Goal: Find specific page/section: Find specific page/section

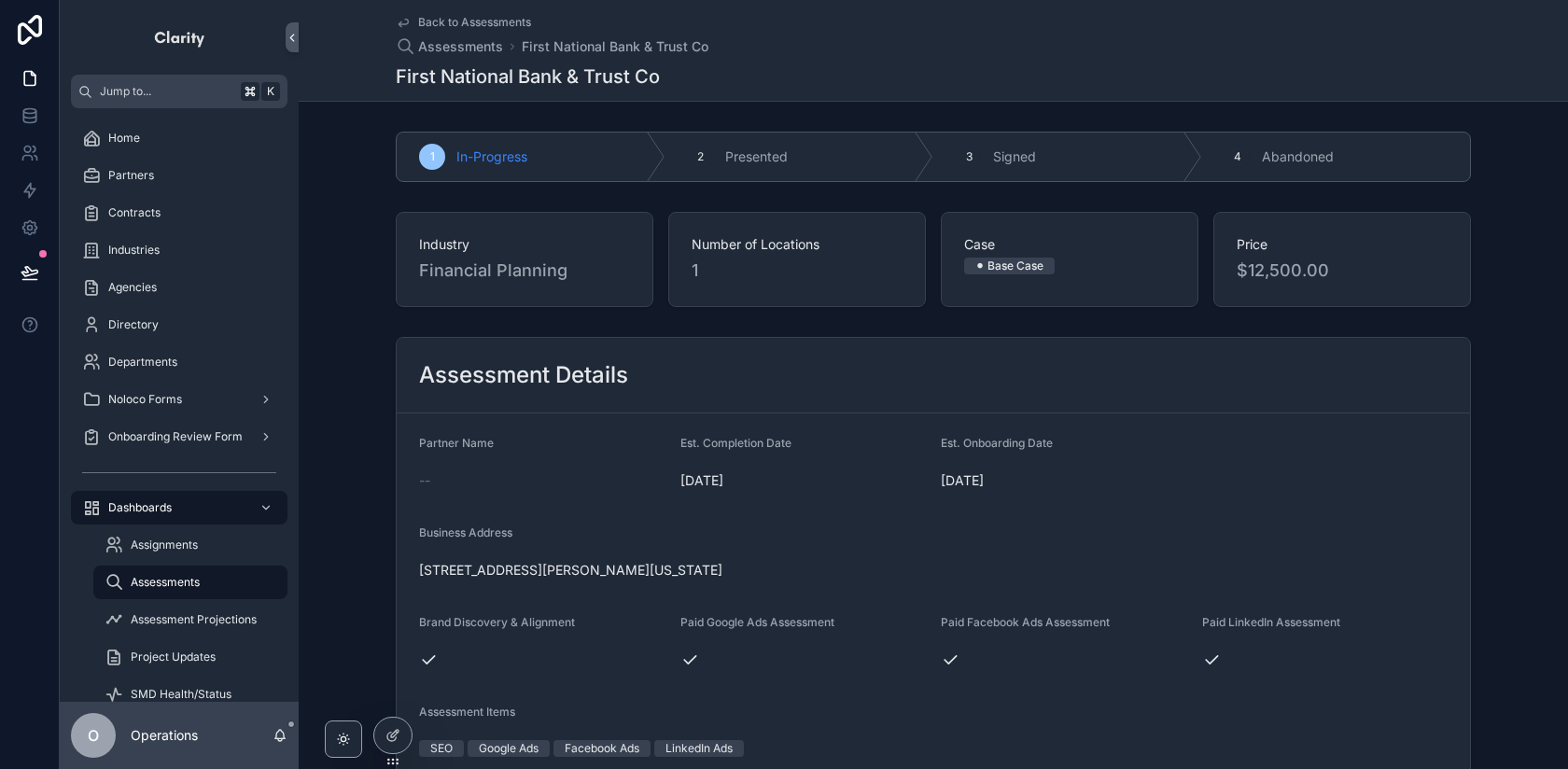
scroll to position [155, 0]
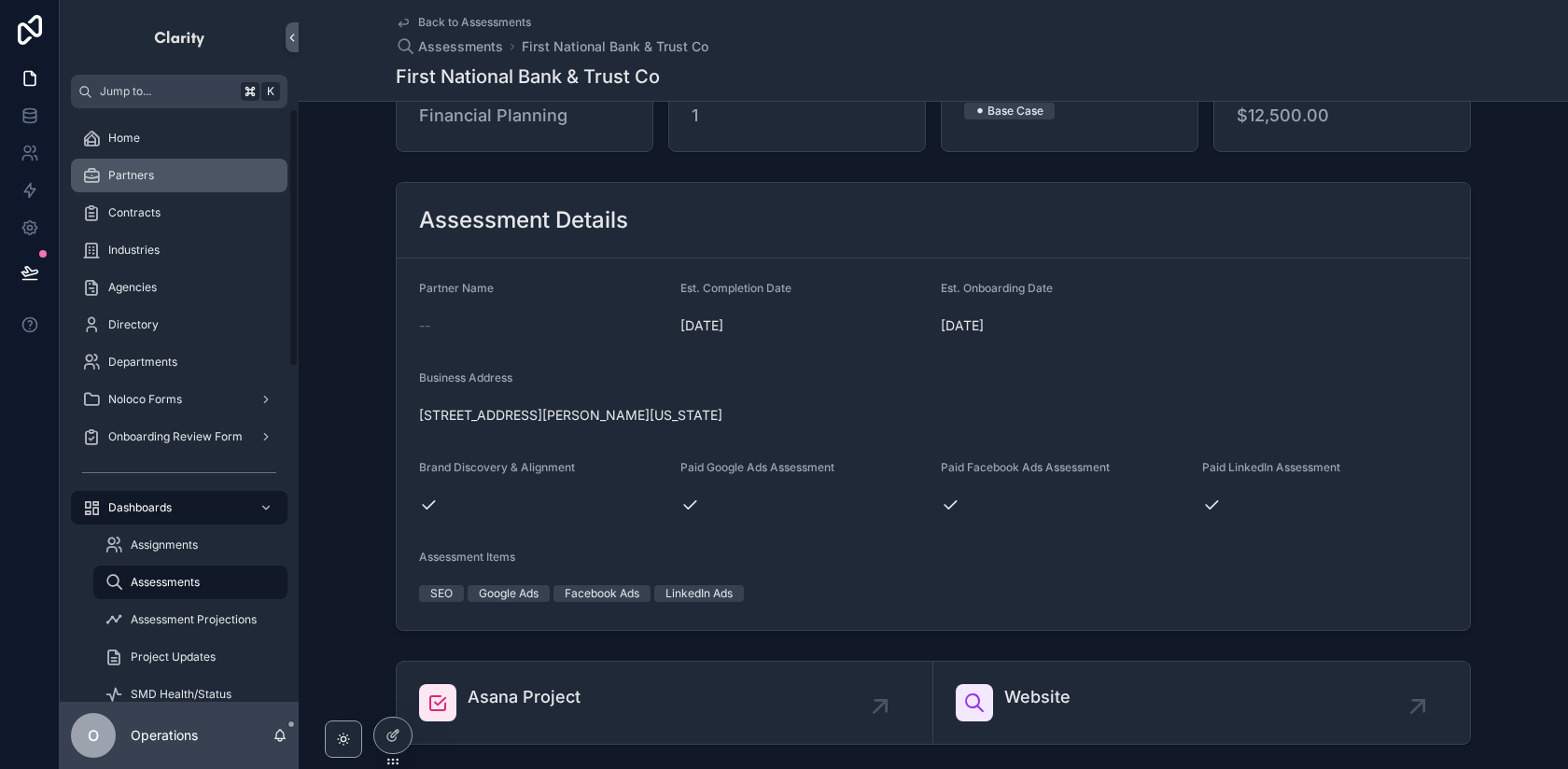
click at [212, 187] on div "Partners" at bounding box center [179, 175] width 194 height 30
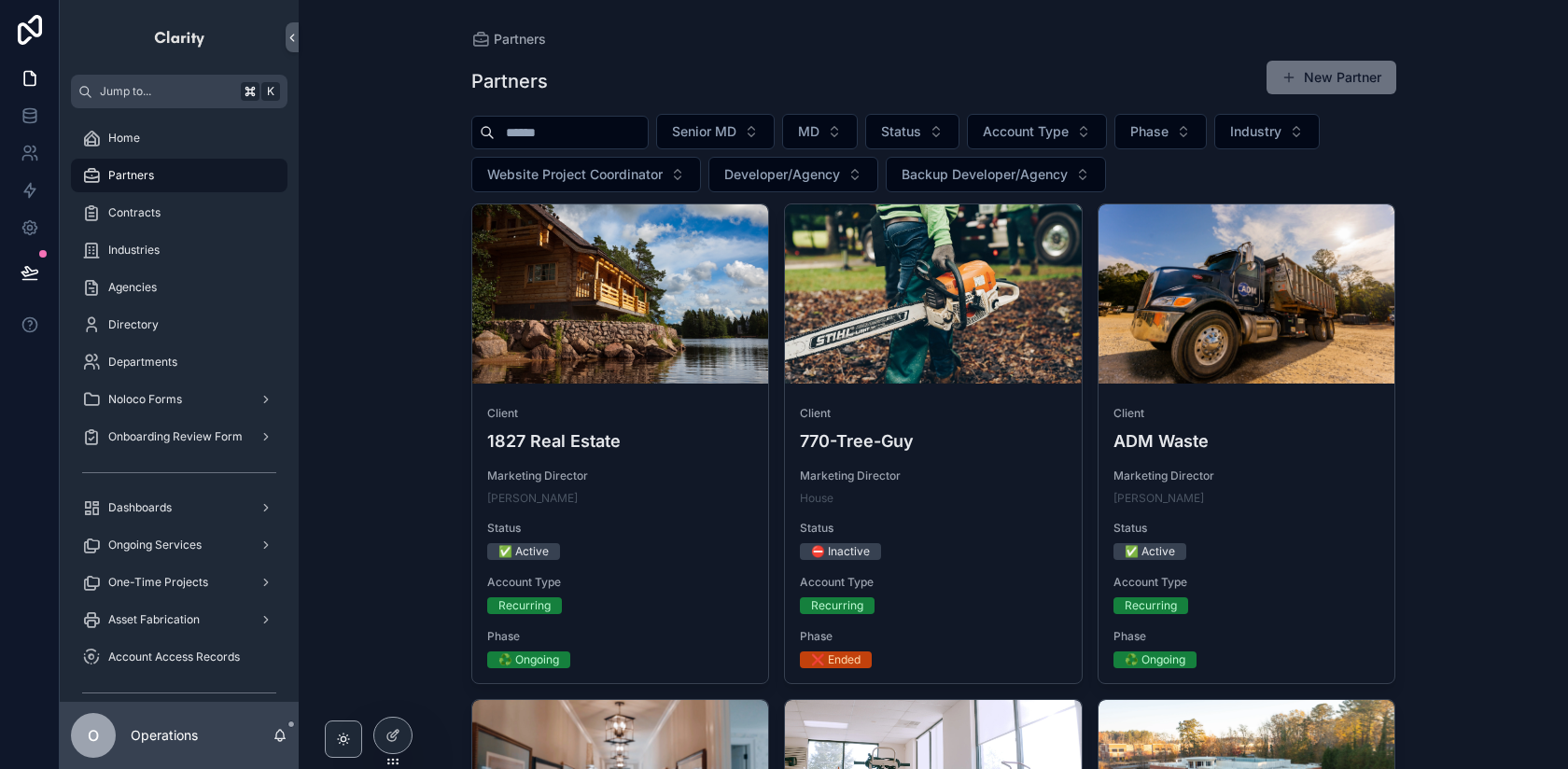
click at [612, 135] on input "scrollable content" at bounding box center [571, 132] width 153 height 26
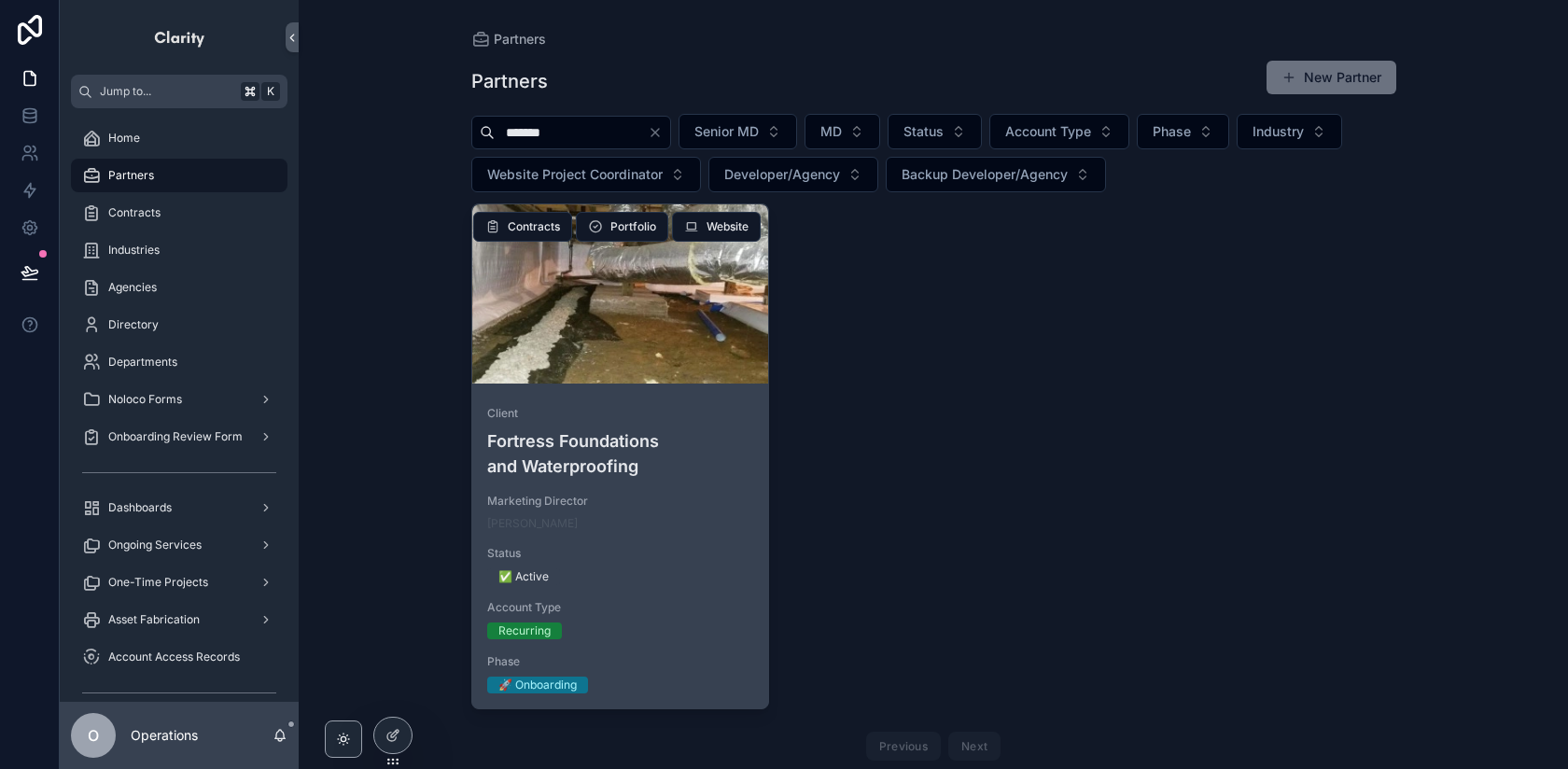
type input "*******"
click at [589, 300] on div "scrollable content" at bounding box center [620, 293] width 297 height 22
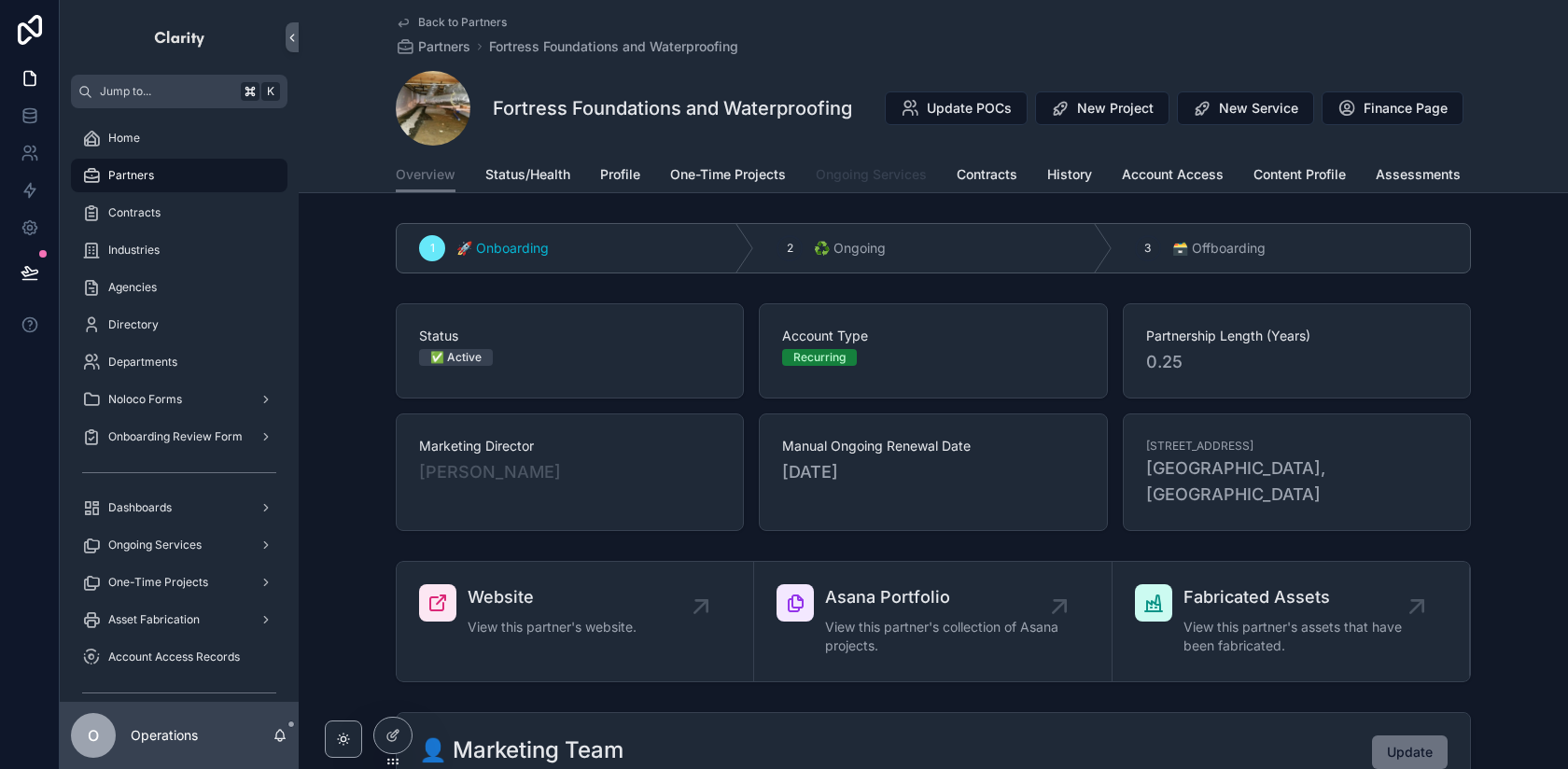
click at [832, 173] on span "Ongoing Services" at bounding box center [872, 174] width 112 height 18
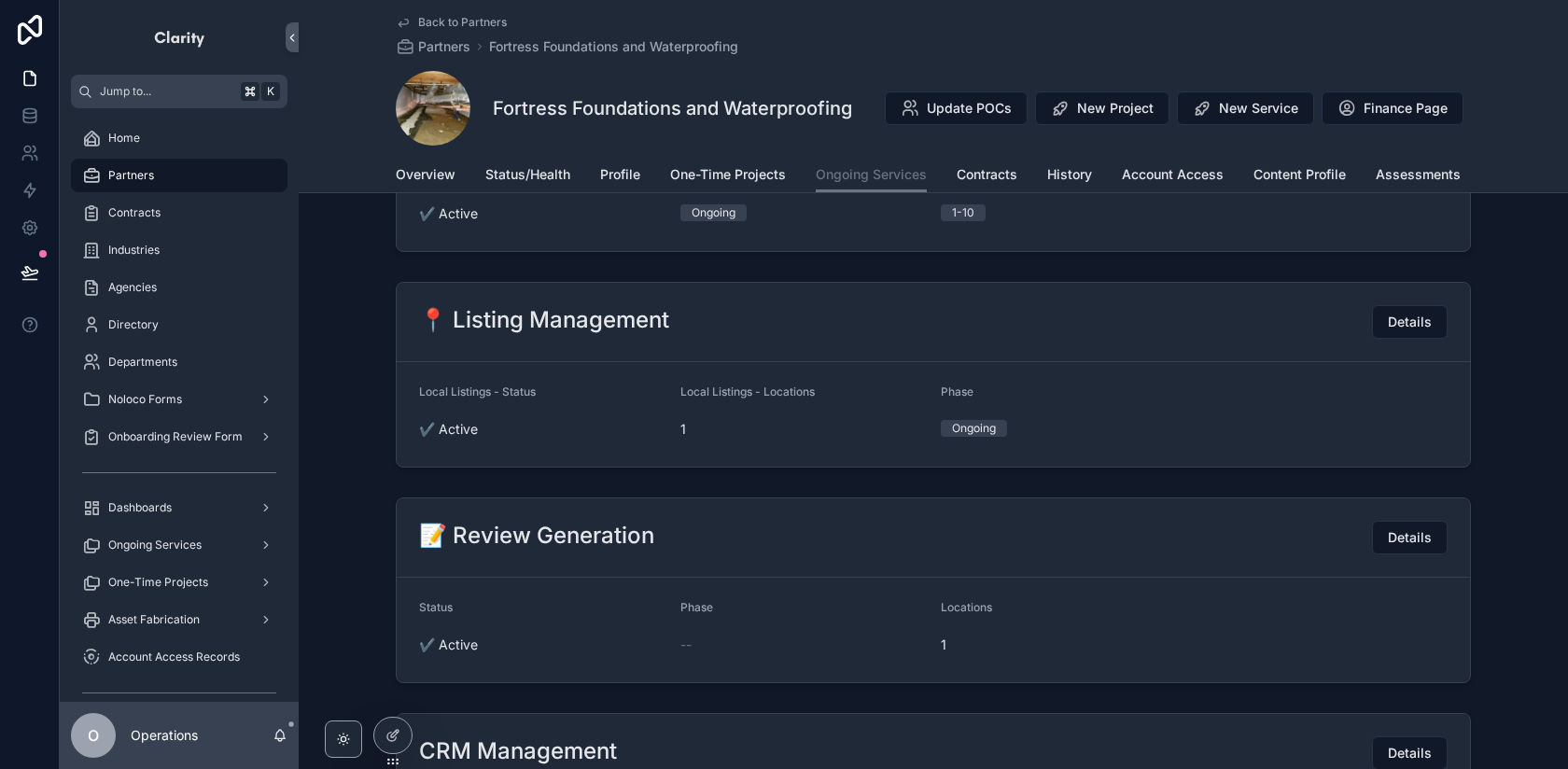
scroll to position [586, 0]
click at [1407, 332] on span "Details" at bounding box center [1410, 323] width 44 height 18
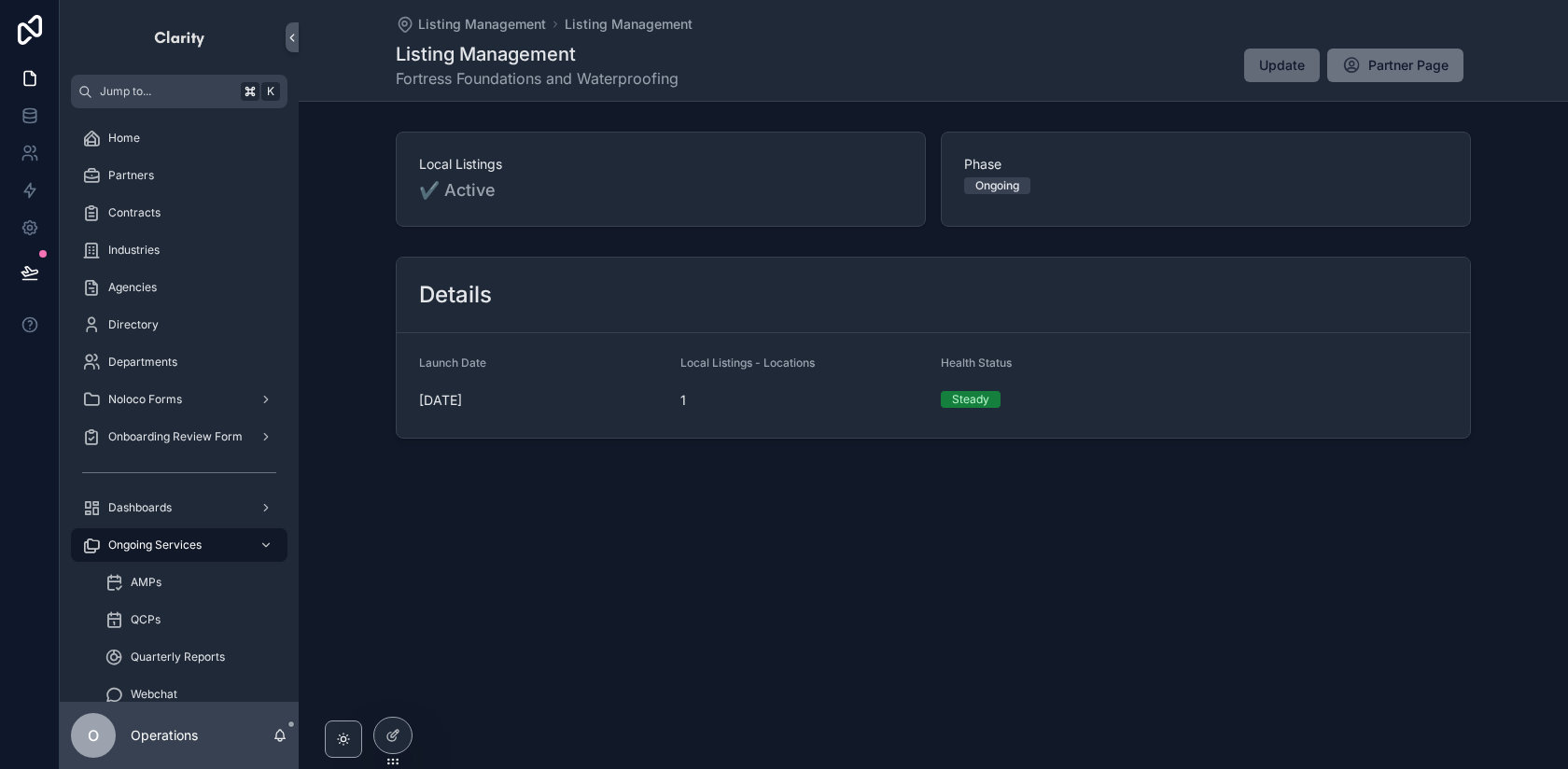
click at [1303, 76] on button "Update" at bounding box center [1282, 64] width 76 height 34
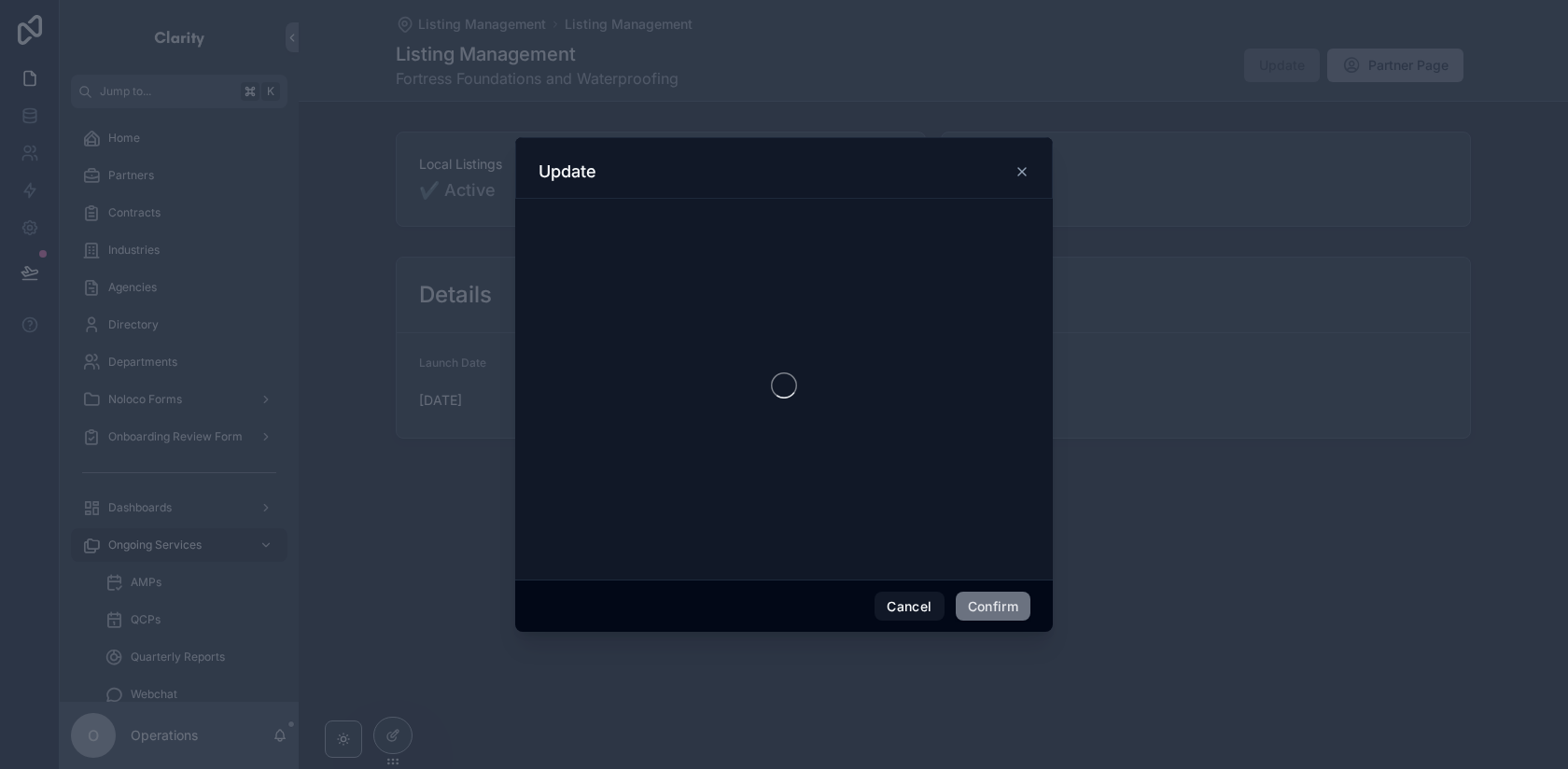
click at [1019, 177] on icon at bounding box center [1023, 172] width 15 height 15
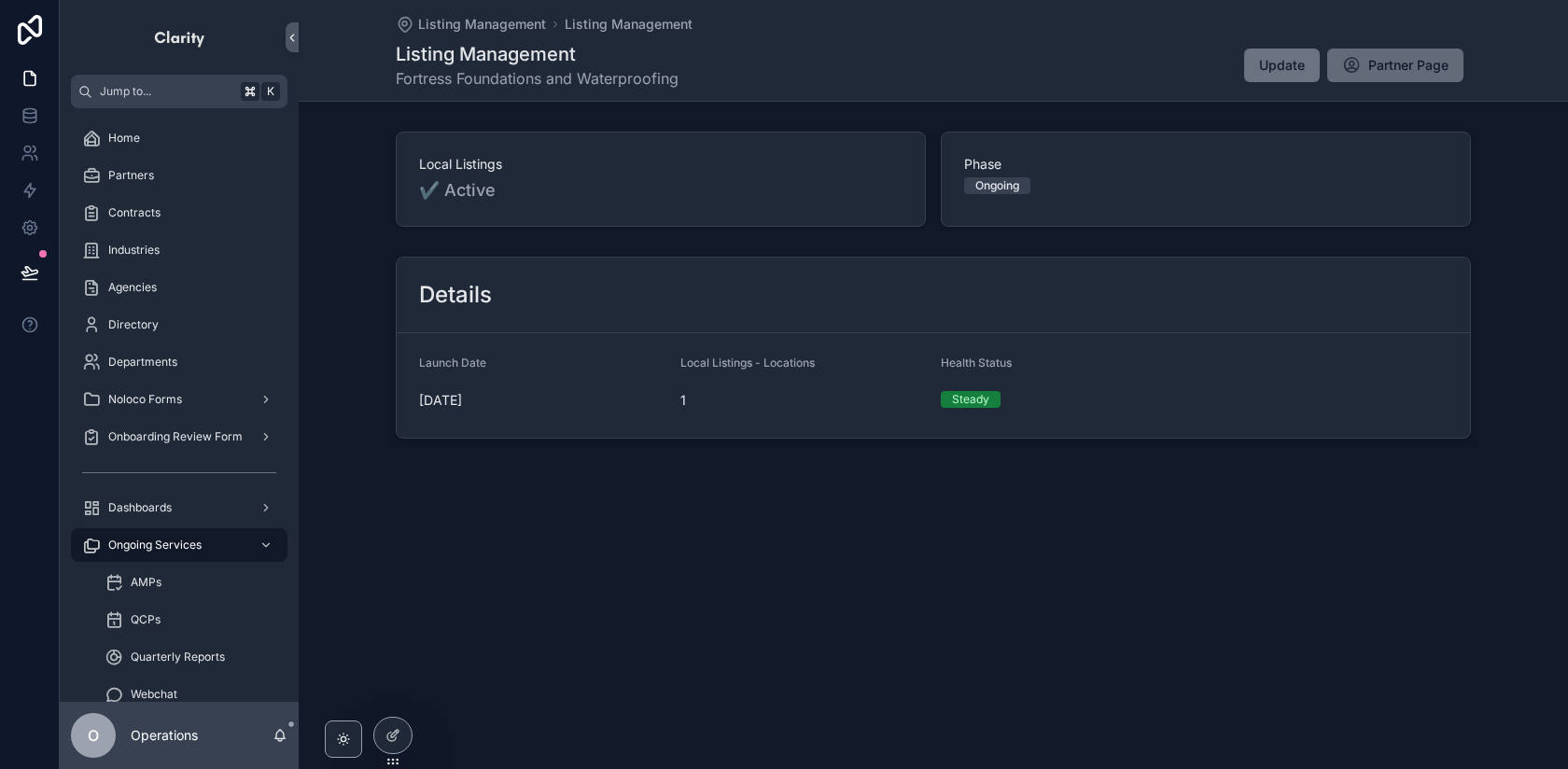
click at [1350, 80] on button "Partner Page" at bounding box center [1396, 64] width 137 height 34
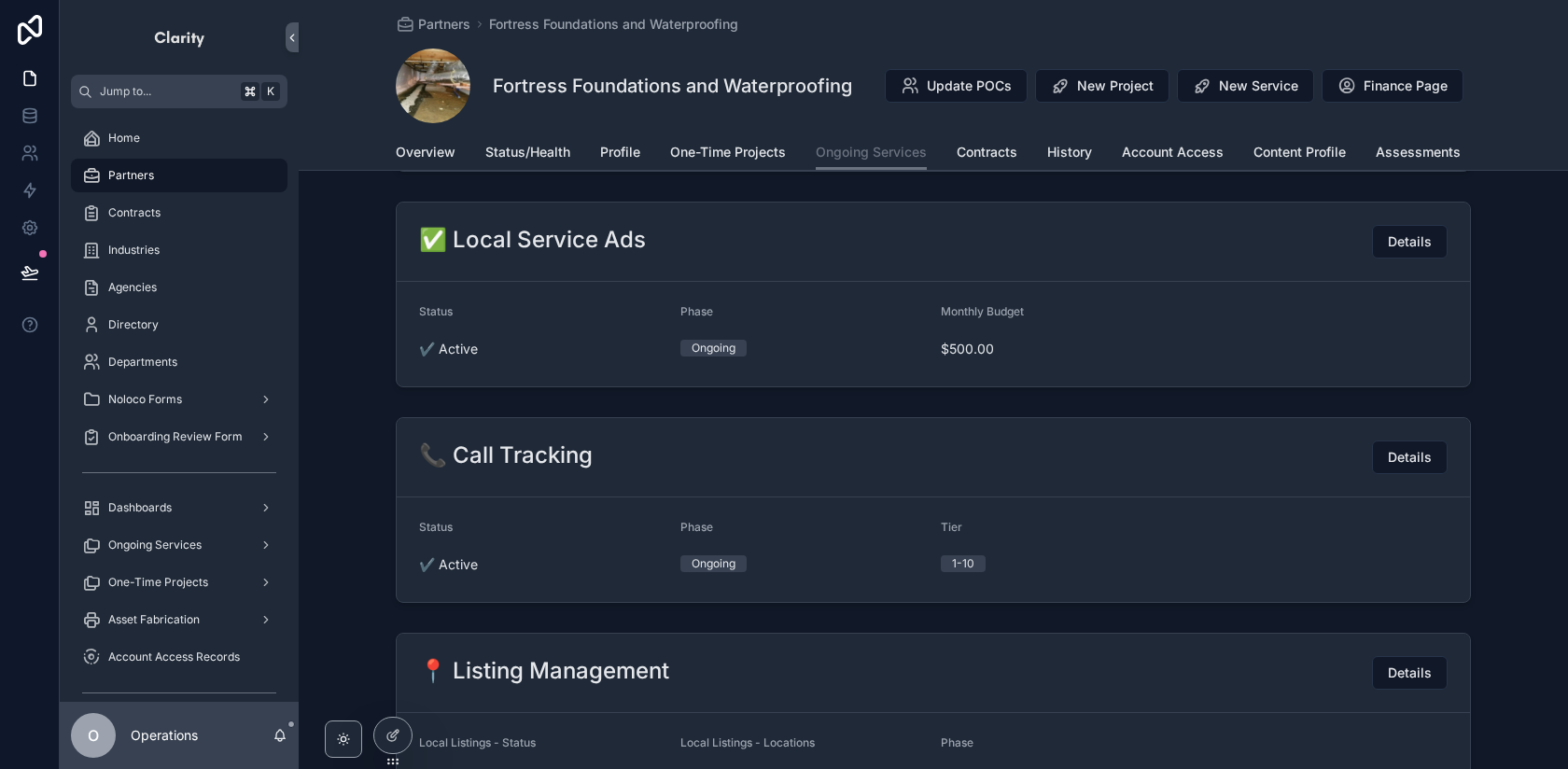
scroll to position [215, 0]
click at [1388, 239] on button "Details" at bounding box center [1409, 240] width 76 height 34
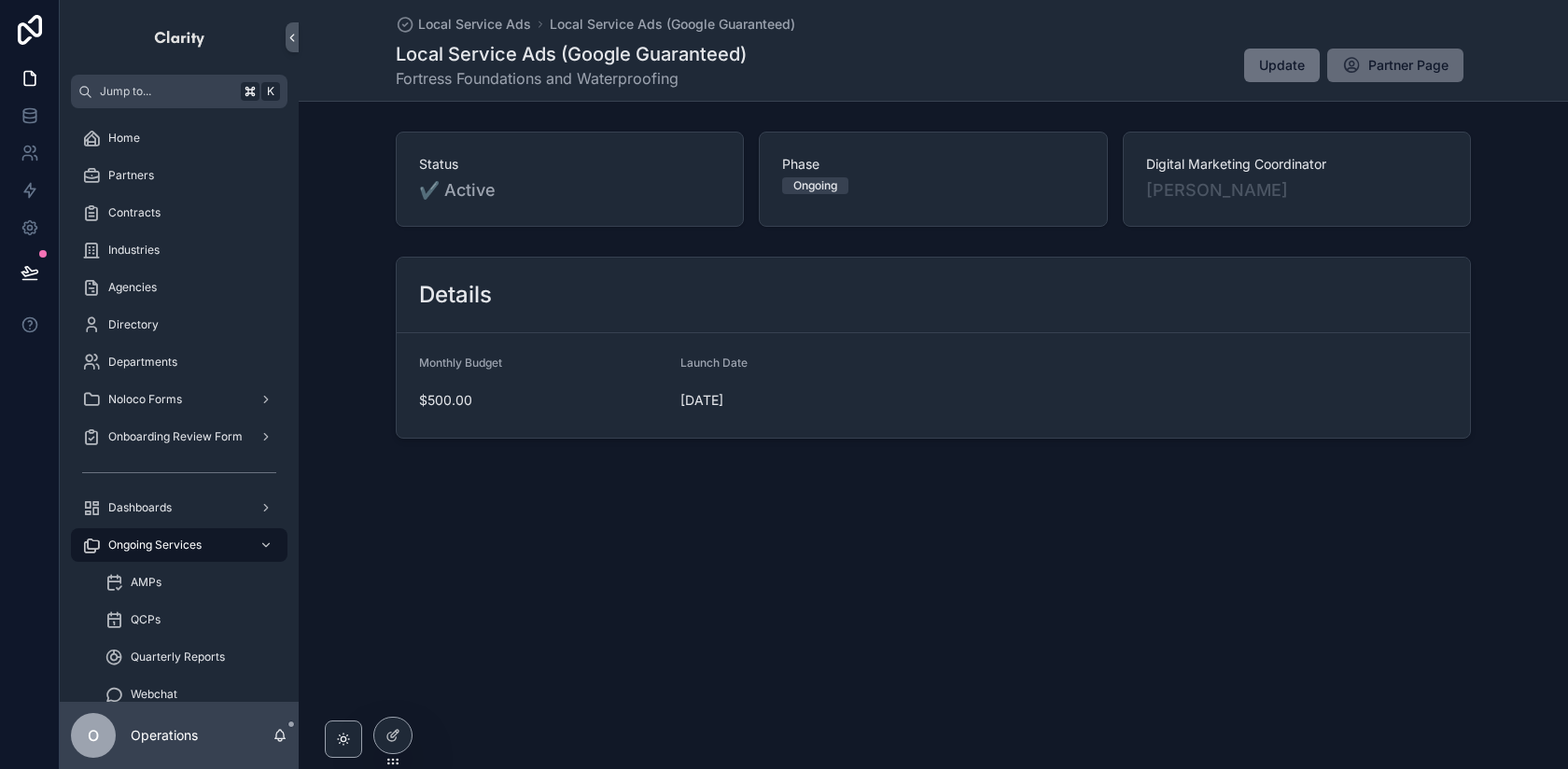
click at [1347, 69] on icon "scrollable content" at bounding box center [1351, 64] width 18 height 18
